Goal: Information Seeking & Learning: Learn about a topic

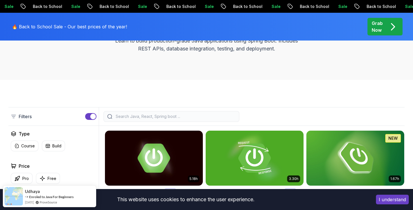
scroll to position [141, 0]
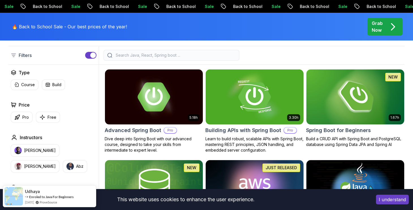
click at [289, 55] on div at bounding box center [252, 55] width 306 height 11
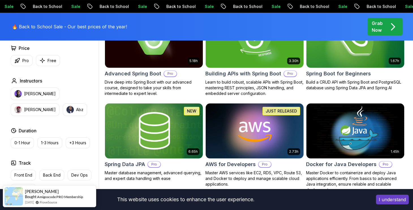
scroll to position [169, 0]
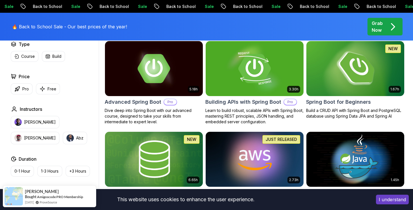
click at [352, 88] on img at bounding box center [355, 68] width 103 height 57
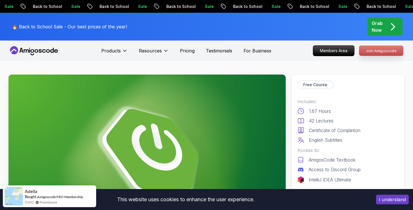
click at [392, 50] on p "Join Amigoscode" at bounding box center [381, 51] width 44 height 10
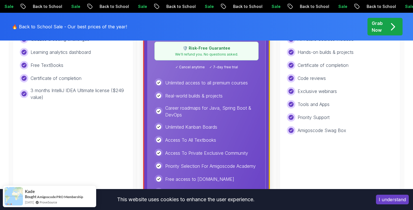
scroll to position [283, 0]
click at [86, 125] on div "Free Ideal for beginners exploring coding and learning the basics for free. Sta…" at bounding box center [73, 86] width 121 height 262
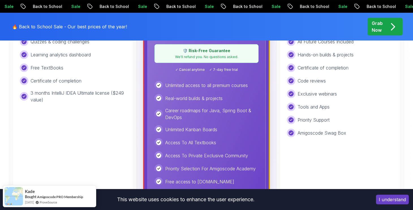
scroll to position [141, 0]
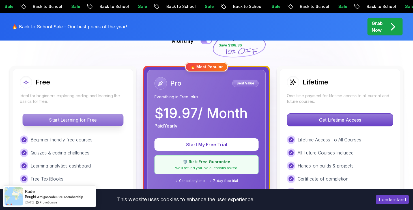
click at [85, 121] on p "Start Learning for Free" at bounding box center [73, 120] width 100 height 12
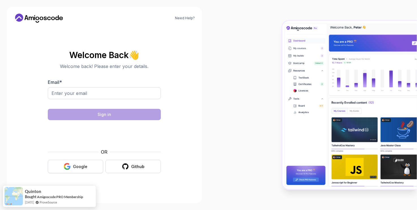
click at [87, 165] on div "Google" at bounding box center [80, 167] width 14 height 6
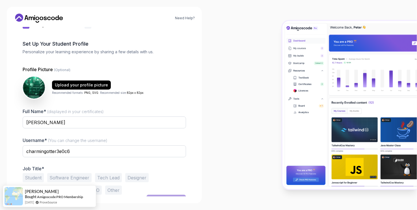
scroll to position [26, 0]
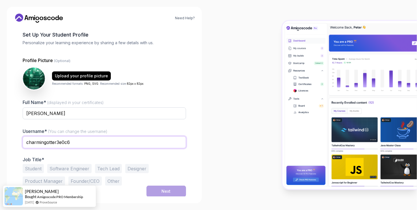
click at [85, 140] on input "charmingotter3e0c6" at bounding box center [105, 142] width 164 height 12
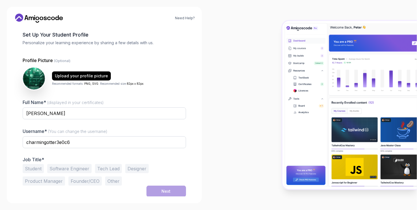
click at [36, 164] on button "Student" at bounding box center [33, 168] width 21 height 9
click at [172, 189] on button "Next" at bounding box center [167, 190] width 40 height 11
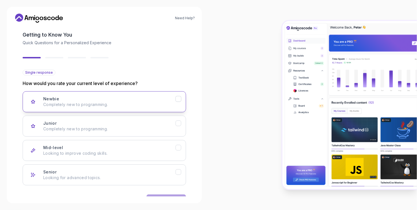
click at [121, 103] on p "Completely new to programming." at bounding box center [109, 105] width 132 height 6
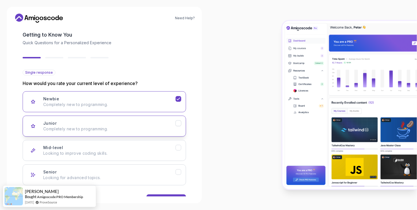
scroll to position [43, 0]
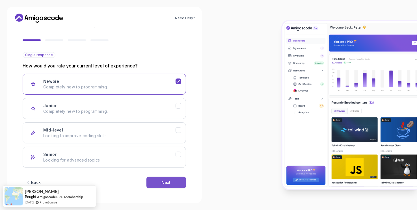
click at [158, 180] on button "Next" at bounding box center [167, 182] width 40 height 11
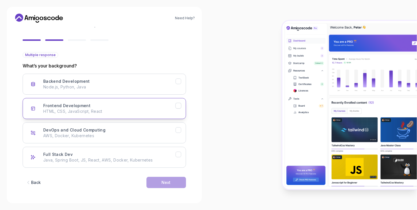
click at [106, 107] on div "Frontend Development HTML, CSS, JavaScript, React" at bounding box center [109, 108] width 132 height 11
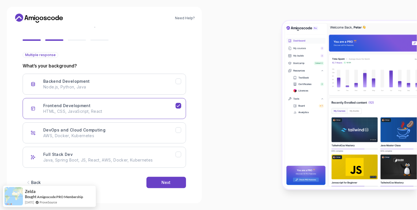
click at [110, 95] on div "Backend Development Node.js, Python, Java Frontend Development HTML, CSS, JavaS…" at bounding box center [105, 121] width 164 height 94
click at [112, 89] on p "Node.js, Python, Java" at bounding box center [109, 87] width 132 height 6
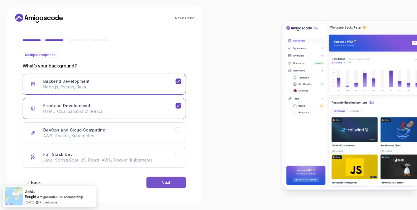
click at [158, 177] on button "Next" at bounding box center [167, 182] width 40 height 11
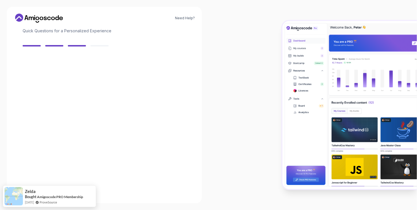
scroll to position [37, 0]
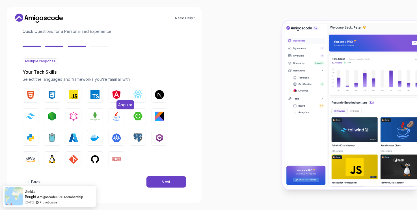
click at [113, 94] on img "button" at bounding box center [116, 94] width 9 height 9
click at [154, 183] on button "Next" at bounding box center [167, 181] width 40 height 11
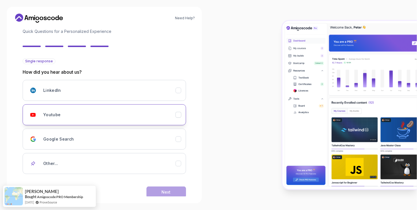
click at [82, 122] on button "Youtube" at bounding box center [105, 114] width 164 height 21
click at [173, 190] on button "Next" at bounding box center [167, 191] width 40 height 11
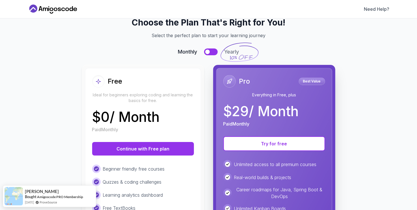
scroll to position [28, 0]
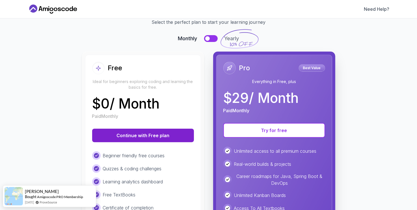
click at [144, 136] on button "Continue with Free plan" at bounding box center [143, 135] width 102 height 14
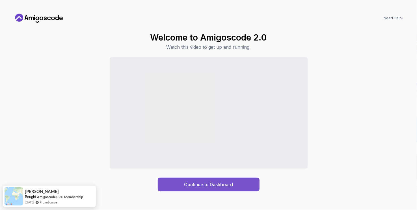
click at [177, 186] on button "Continue to Dashboard" at bounding box center [209, 184] width 102 height 14
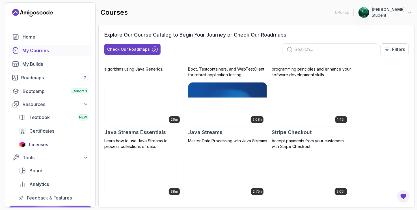
scroll to position [509, 0]
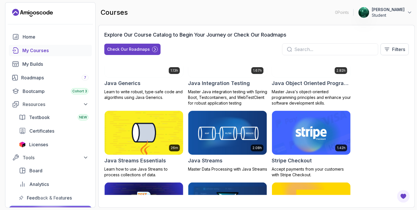
click at [298, 48] on div "Explore Our Course Catalog to Begin Your Journey or Check Our Roadmaps Check Ou…" at bounding box center [256, 45] width 305 height 29
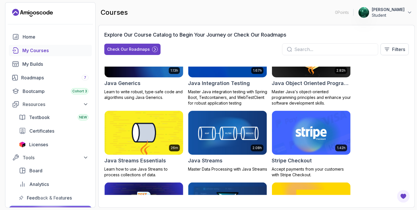
click at [298, 48] on input "text" at bounding box center [333, 49] width 79 height 7
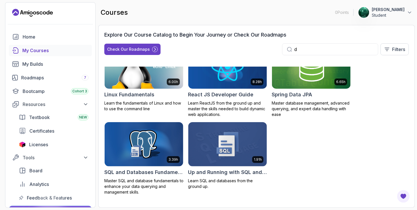
scroll to position [425, 0]
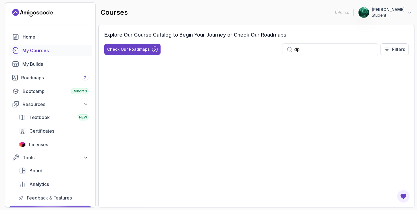
type input "d"
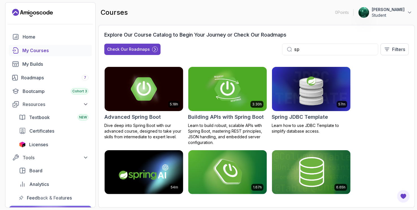
click at [311, 52] on div "sp" at bounding box center [330, 49] width 96 height 12
drag, startPoint x: 310, startPoint y: 51, endPoint x: 141, endPoint y: 117, distance: 181.3
click at [141, 117] on div "Explore Our Course Catalog to Begin Your Journey or Check Our Roadmaps Check Ou…" at bounding box center [256, 116] width 305 height 171
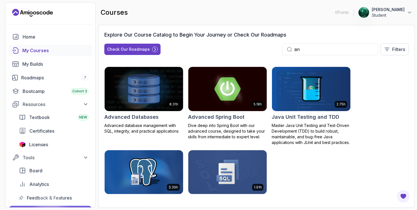
type input "an"
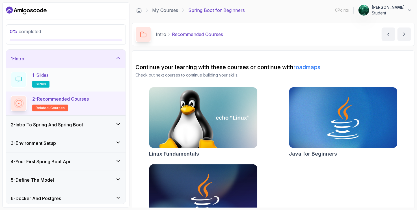
click at [96, 79] on div "1 - Slides slides" at bounding box center [66, 80] width 110 height 16
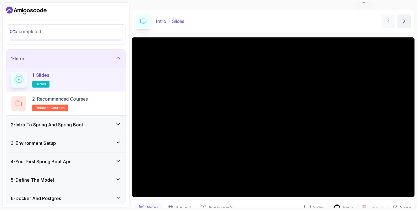
scroll to position [41, 0]
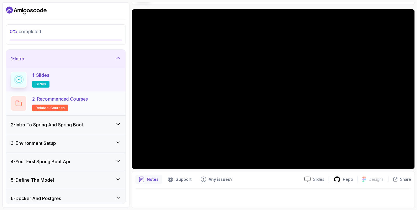
click at [101, 107] on div "2 - Recommended Courses related-courses" at bounding box center [66, 103] width 110 height 16
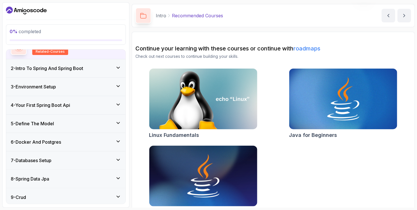
scroll to position [28, 0]
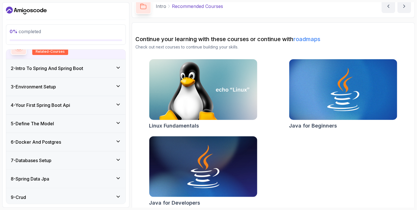
click at [83, 71] on div "2 - Intro To Spring And Spring Boot" at bounding box center [65, 68] width 119 height 18
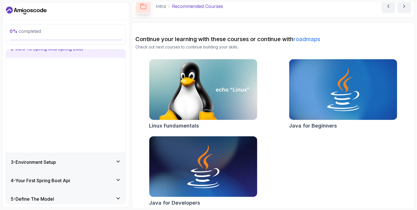
scroll to position [24, 0]
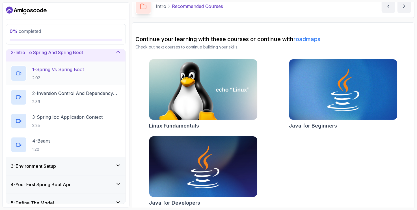
click at [81, 75] on p "2:02" at bounding box center [58, 78] width 52 height 6
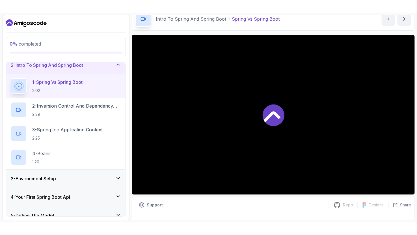
scroll to position [28, 0]
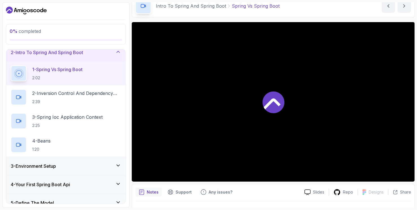
click at [273, 104] on icon at bounding box center [274, 102] width 22 height 22
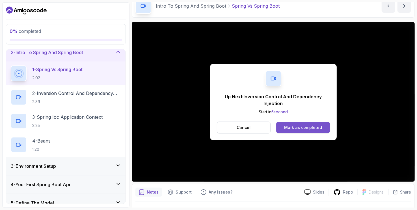
click at [298, 128] on div "Mark as completed" at bounding box center [303, 127] width 38 height 6
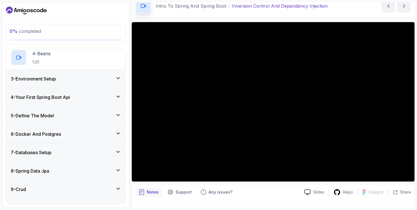
scroll to position [104, 0]
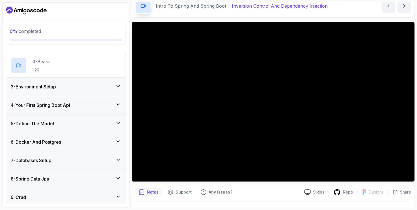
click at [120, 85] on icon at bounding box center [118, 86] width 6 height 6
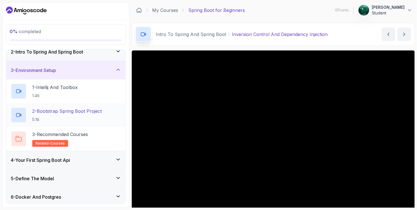
scroll to position [0, 0]
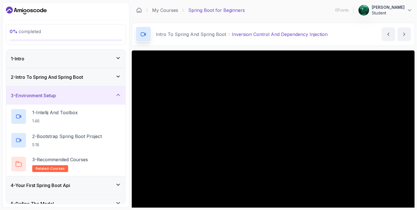
click at [116, 77] on icon at bounding box center [118, 77] width 6 height 6
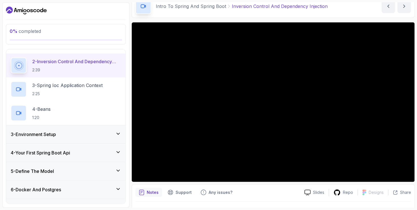
scroll to position [56, 0]
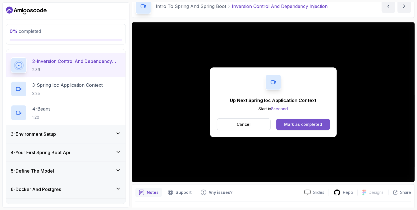
click at [298, 124] on div "Mark as completed" at bounding box center [303, 124] width 38 height 6
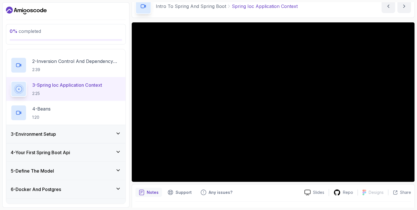
click at [103, 134] on div "3 - Environment Setup" at bounding box center [66, 133] width 110 height 7
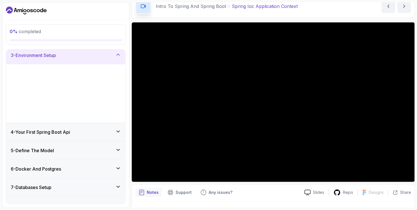
scroll to position [40, 0]
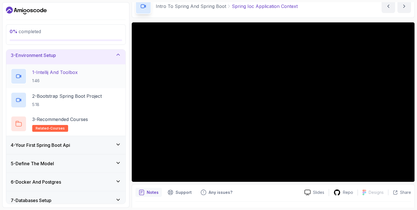
click at [74, 80] on p "1:46" at bounding box center [55, 81] width 46 height 6
